Goal: Transaction & Acquisition: Purchase product/service

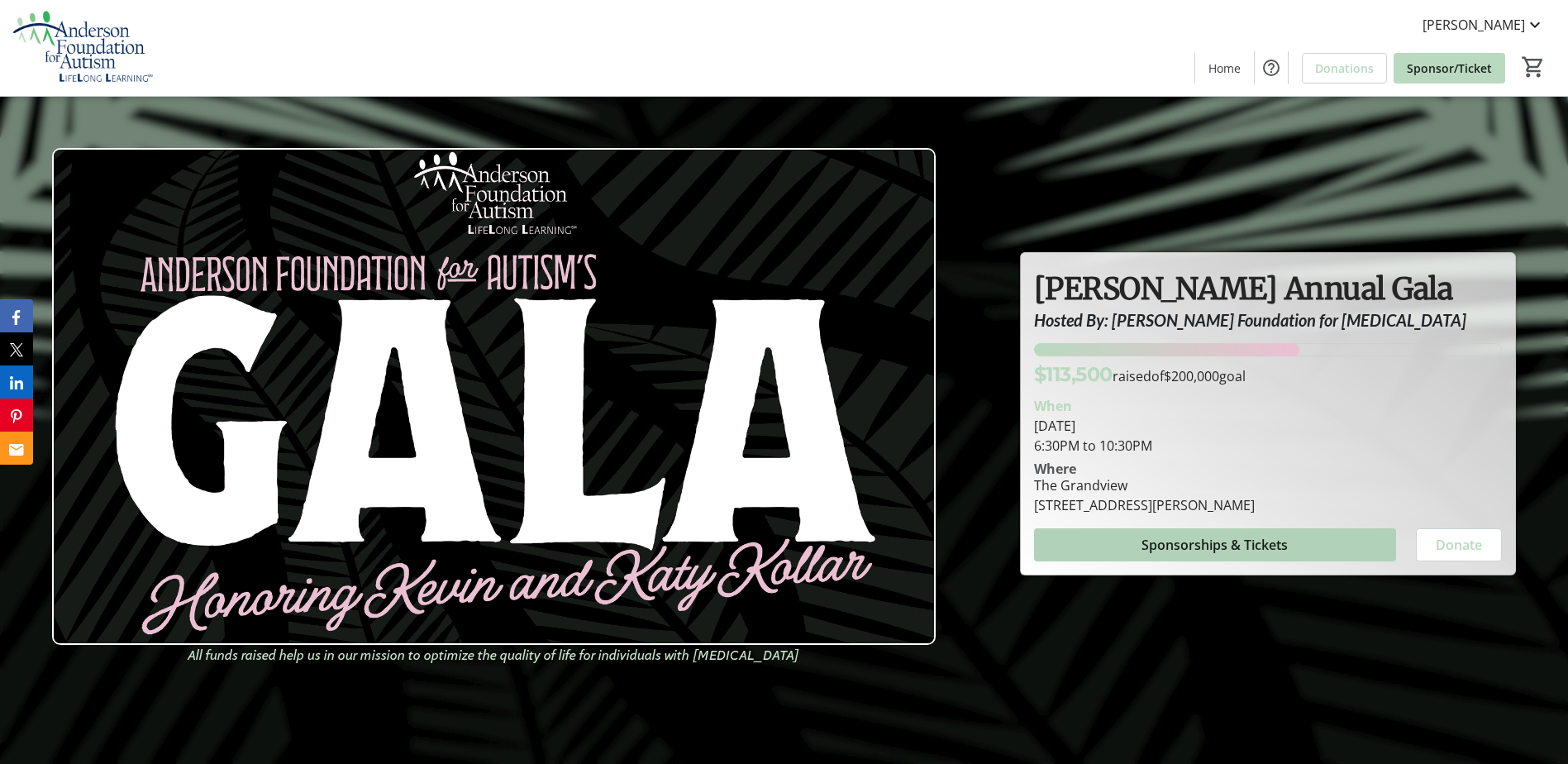
click at [1114, 561] on span at bounding box center [1215, 545] width 362 height 40
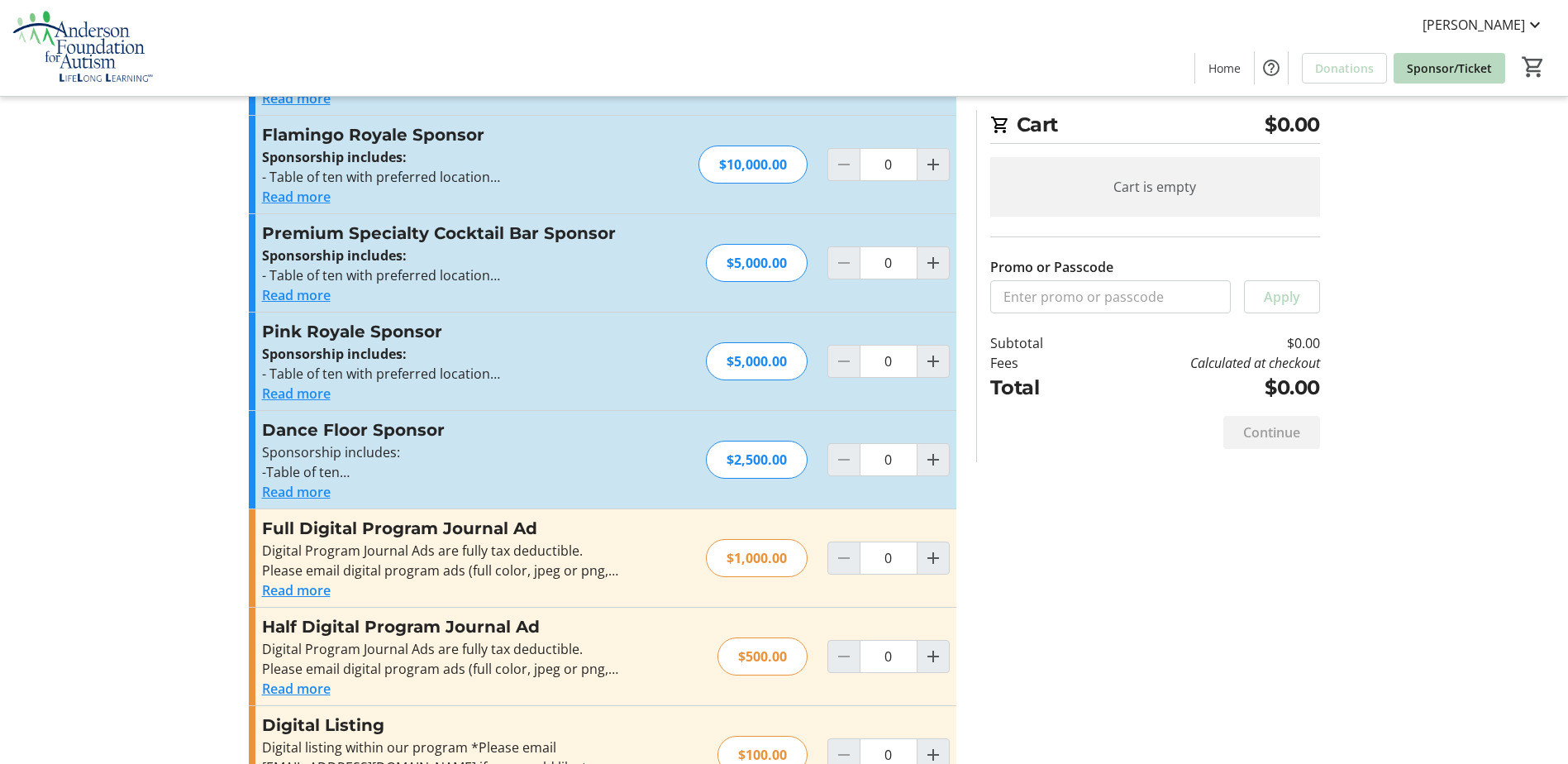
scroll to position [496, 0]
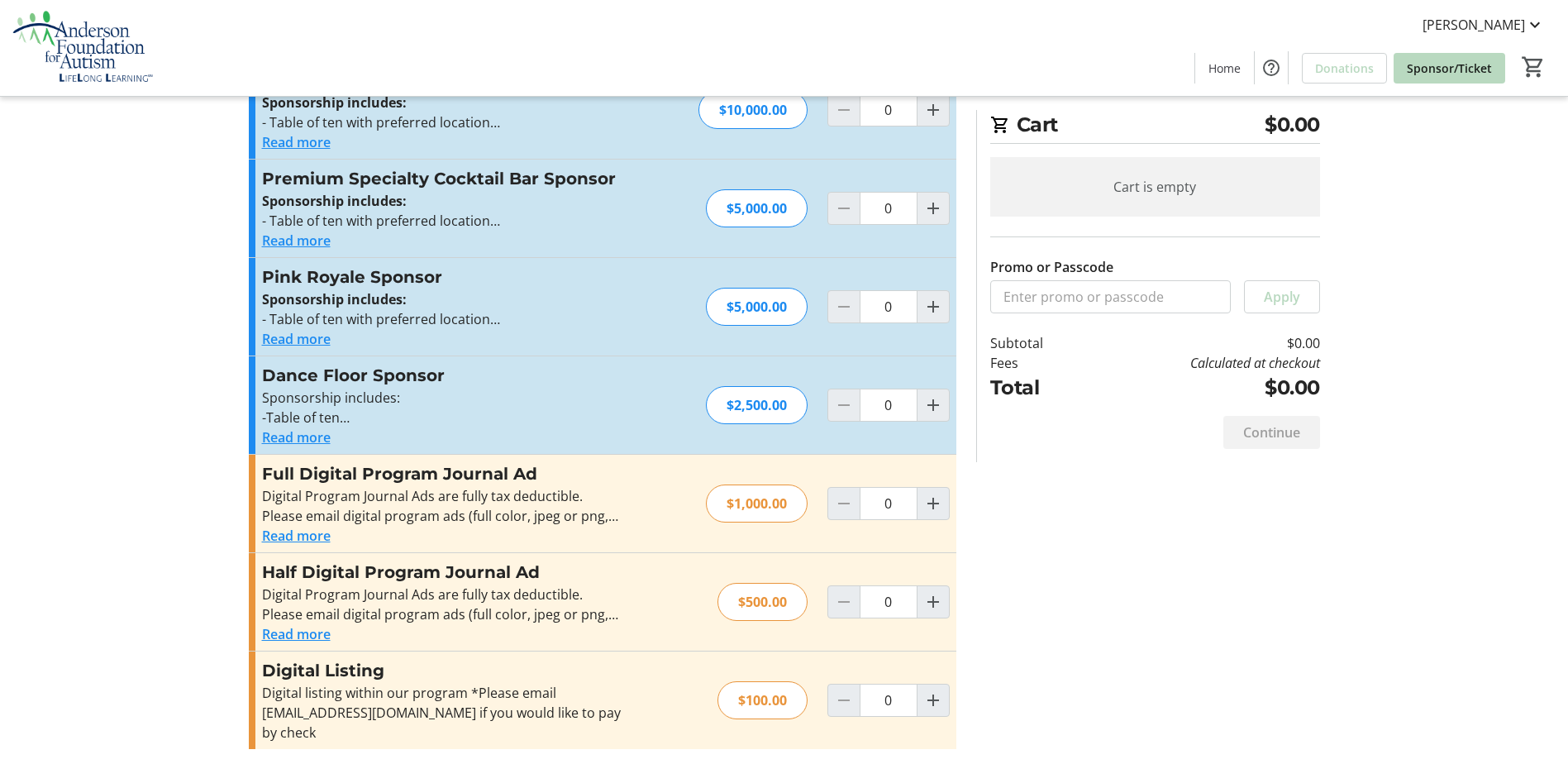
click at [311, 247] on button "Read more" at bounding box center [296, 241] width 69 height 20
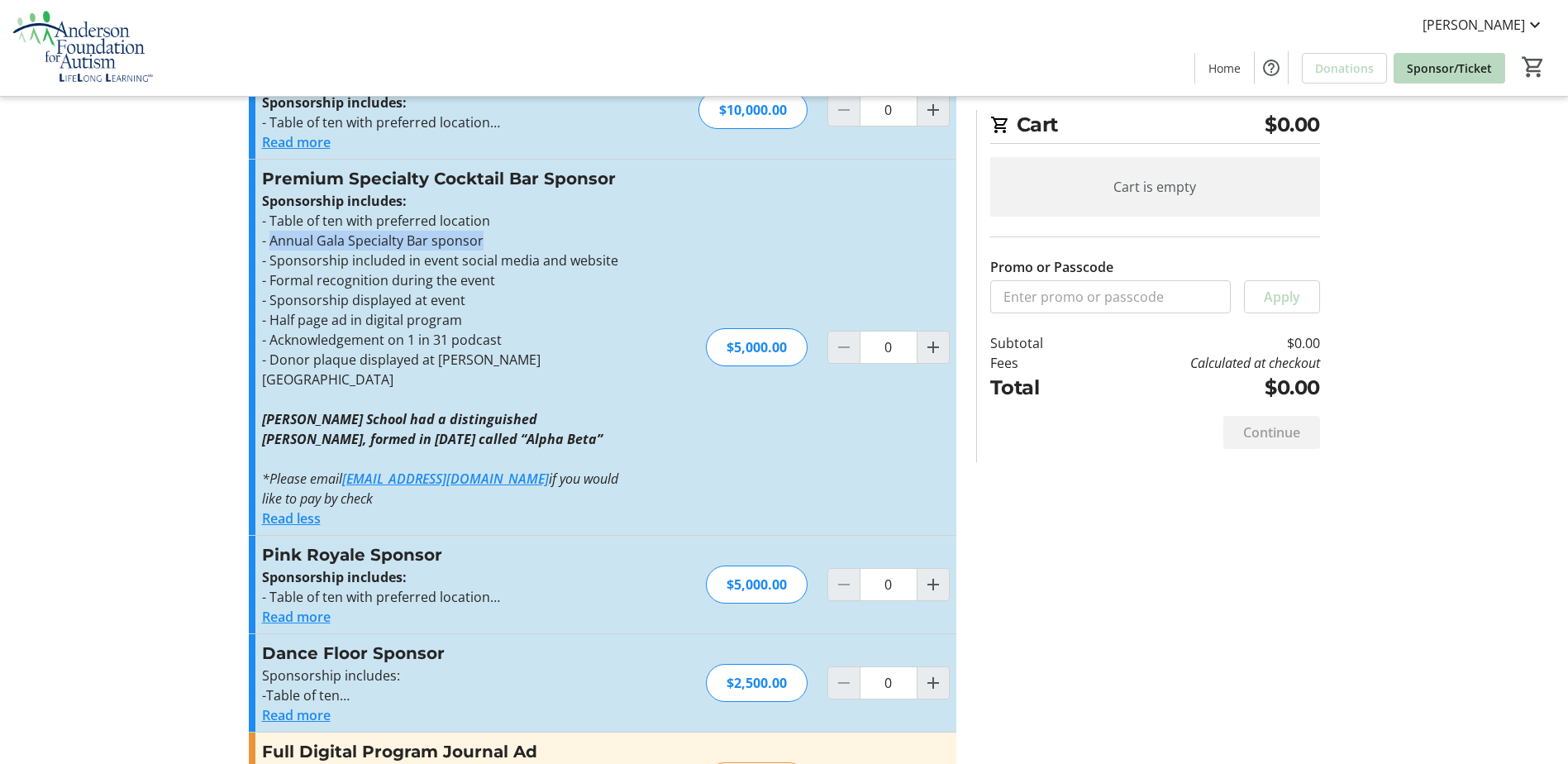
drag, startPoint x: 271, startPoint y: 237, endPoint x: 480, endPoint y: 250, distance: 209.4
click at [480, 250] on p "- Annual Gala Specialty Bar sponsor" at bounding box center [443, 241] width 361 height 20
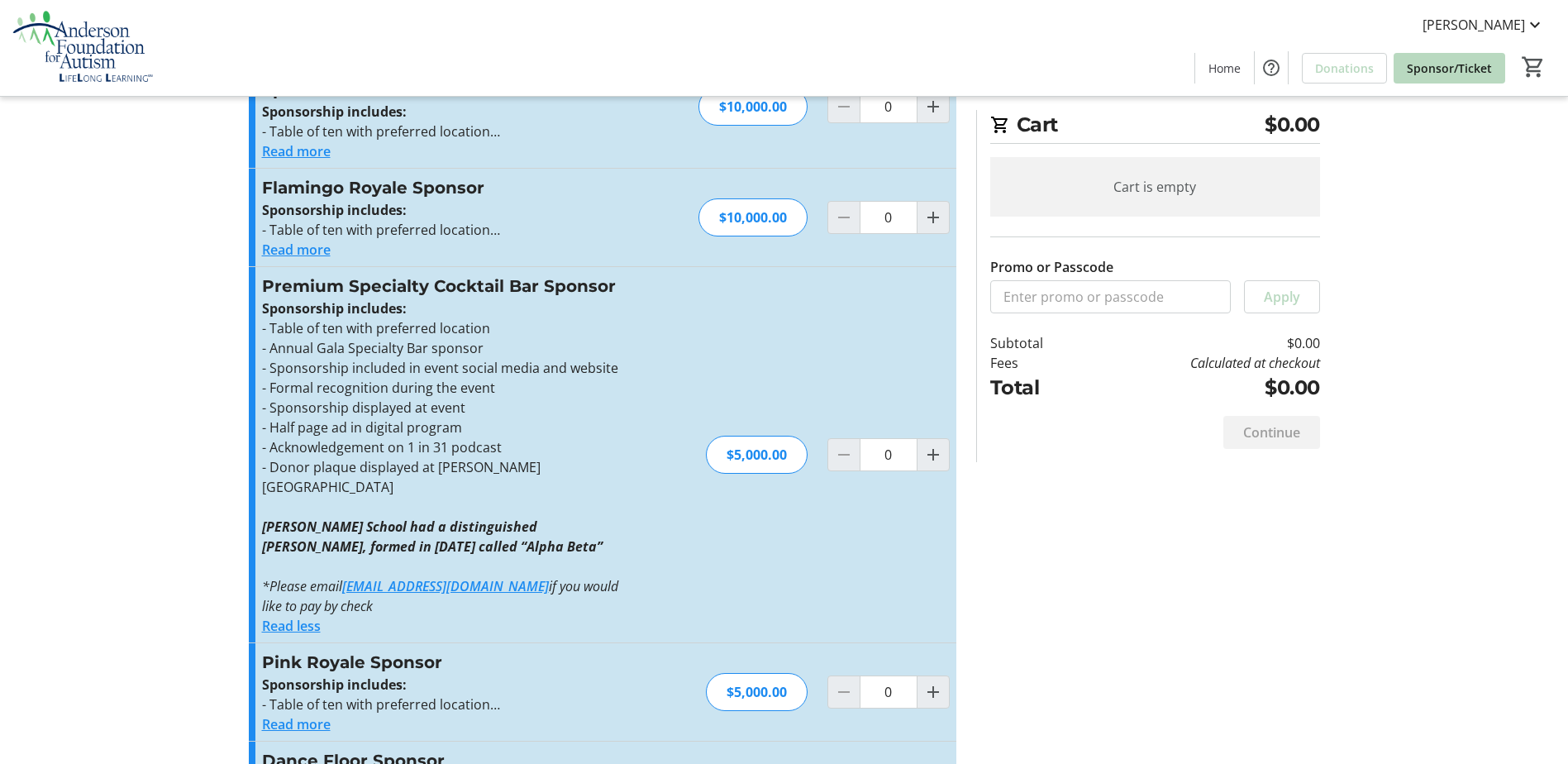
scroll to position [511, 0]
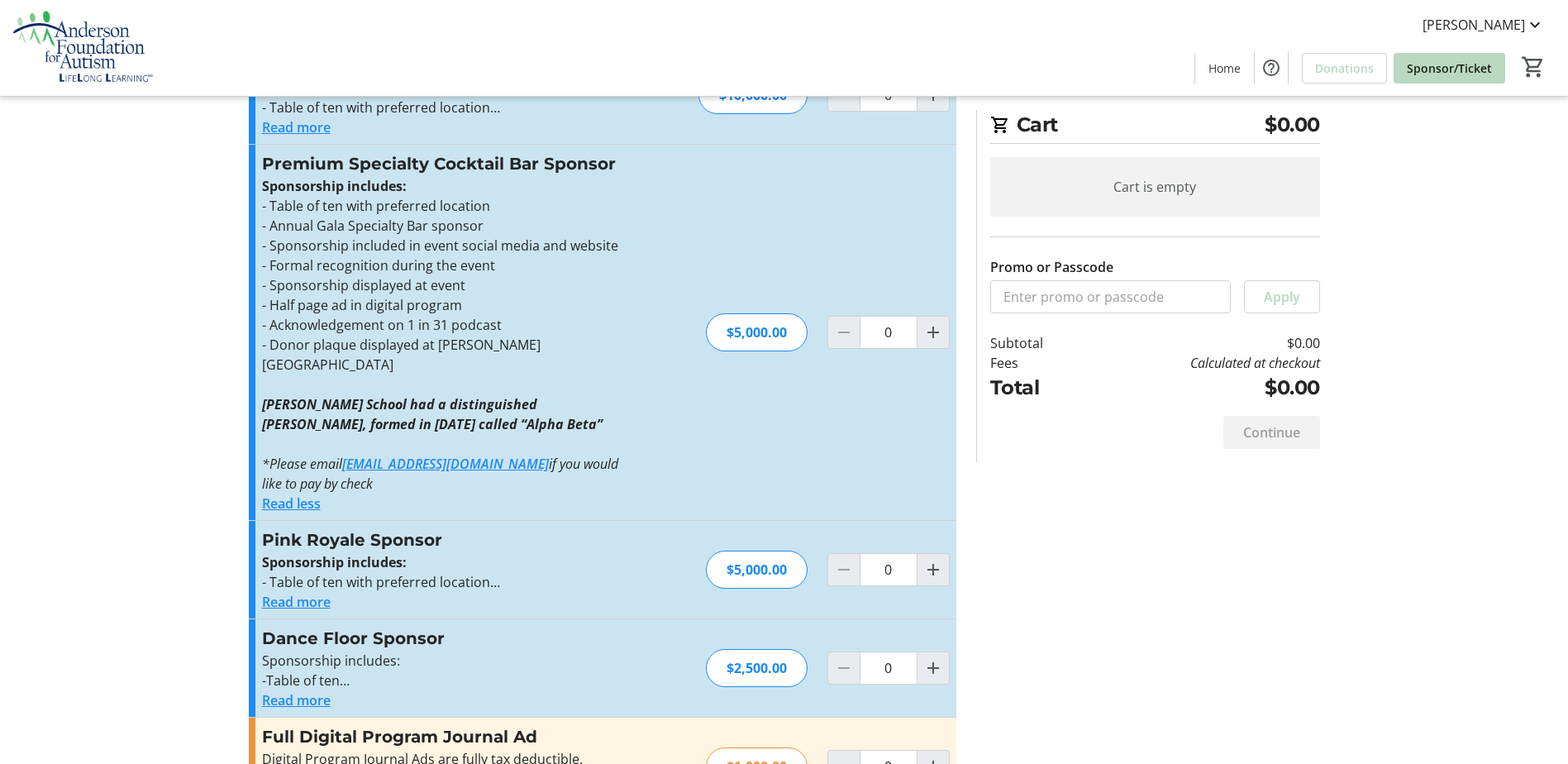
click at [423, 455] on link "[EMAIL_ADDRESS][DOMAIN_NAME]" at bounding box center [445, 464] width 207 height 18
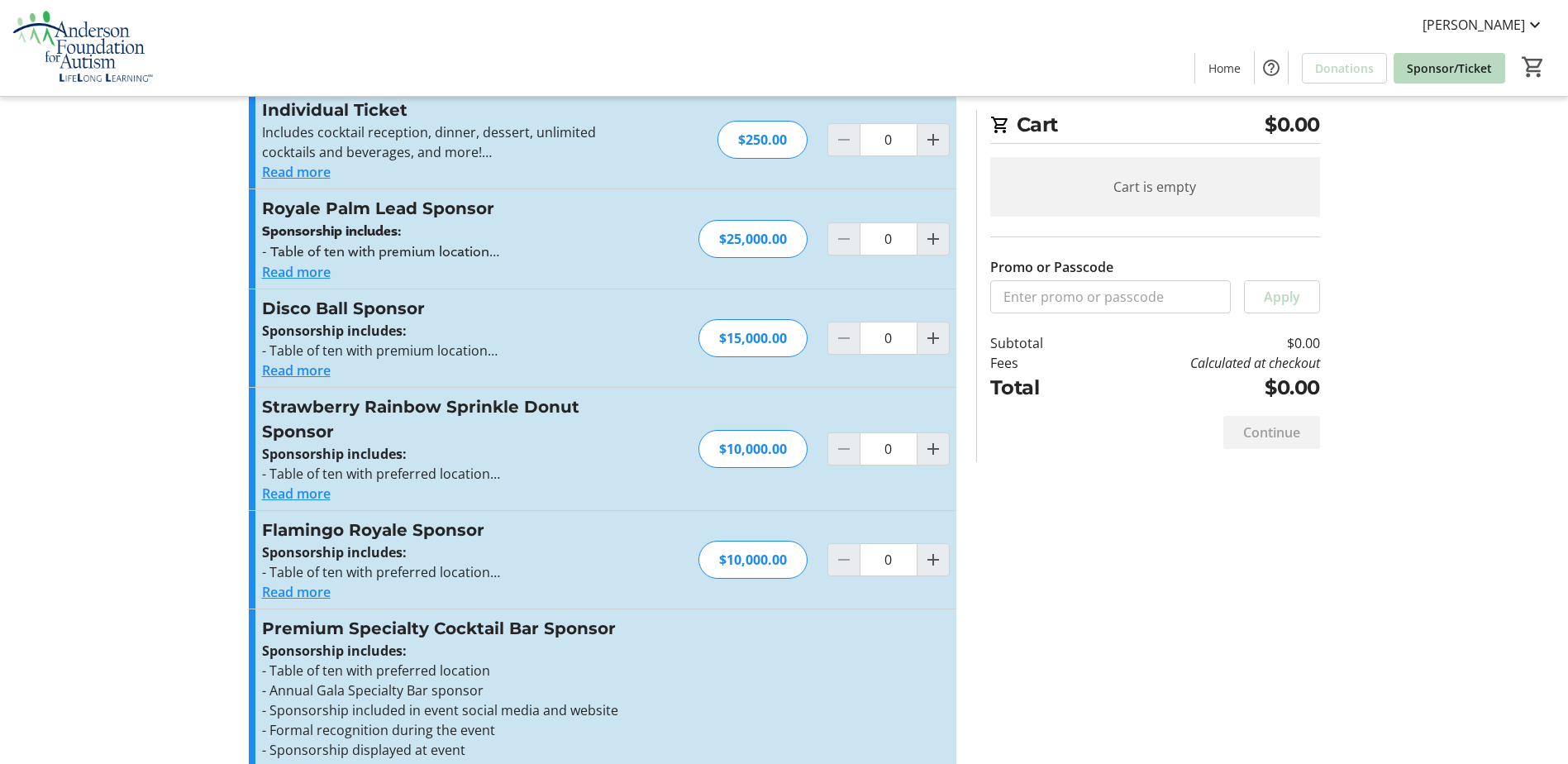
scroll to position [0, 0]
